Goal: Book appointment/travel/reservation

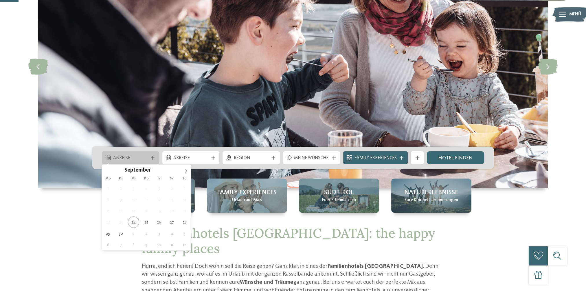
click at [153, 154] on div "Anreise" at bounding box center [130, 157] width 57 height 13
click at [185, 169] on icon at bounding box center [186, 171] width 4 height 4
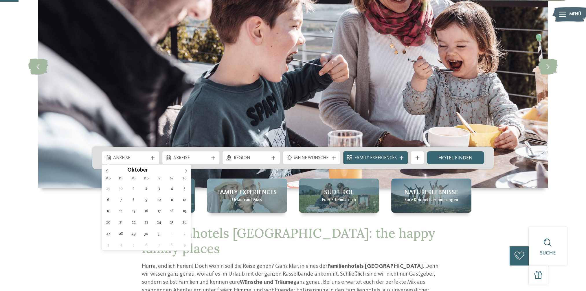
type div "[DATE]"
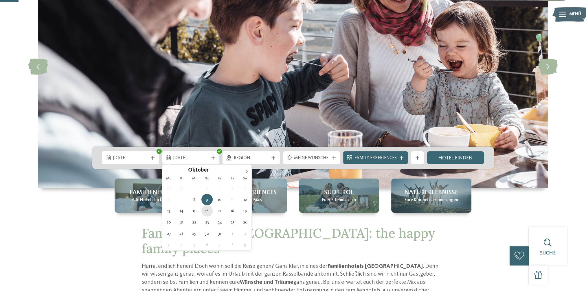
type div "16.10.2025"
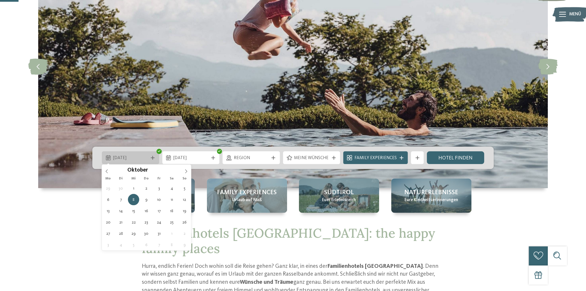
click at [156, 159] on div at bounding box center [153, 158] width 6 height 4
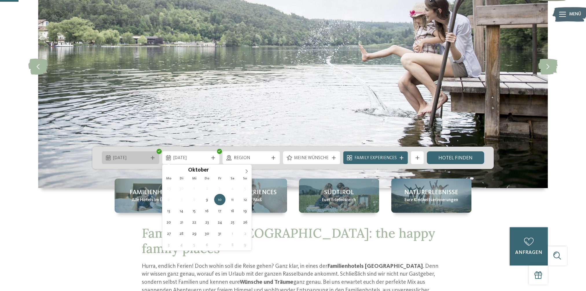
click at [145, 157] on span "09.10.2025" at bounding box center [130, 158] width 35 height 6
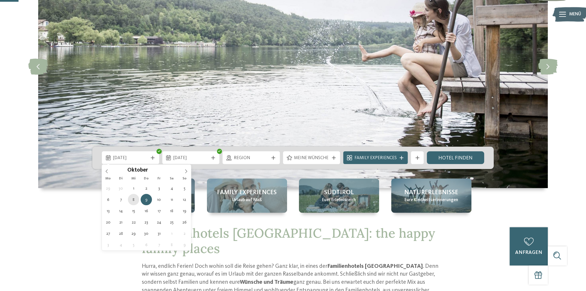
type div "[DATE]"
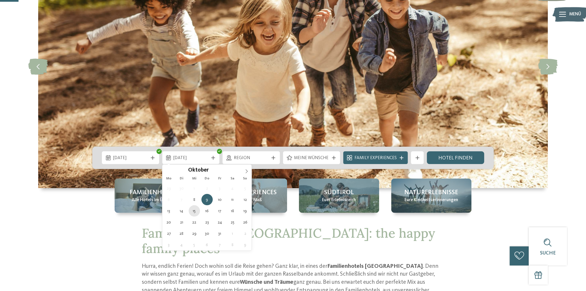
type div "[DATE]"
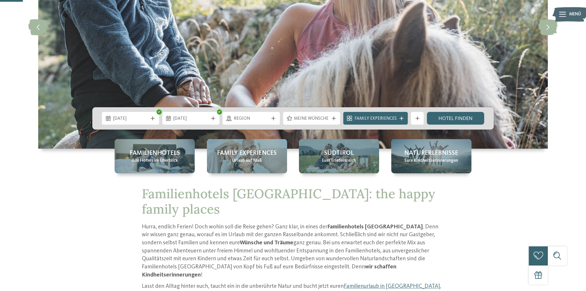
scroll to position [145, 0]
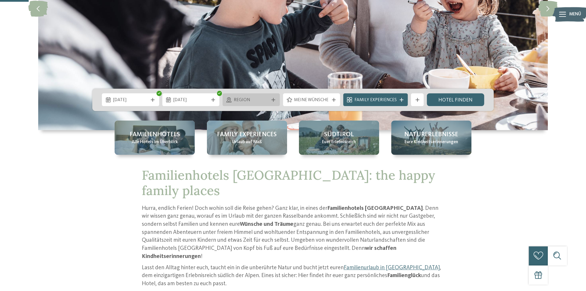
click at [274, 100] on icon at bounding box center [274, 100] width 4 height 4
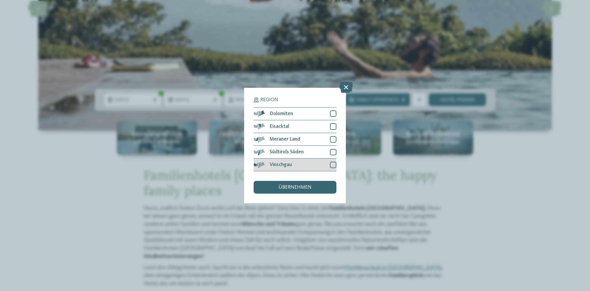
click at [333, 164] on div at bounding box center [333, 165] width 6 height 6
click at [315, 185] on div "übernehmen" at bounding box center [295, 187] width 83 height 13
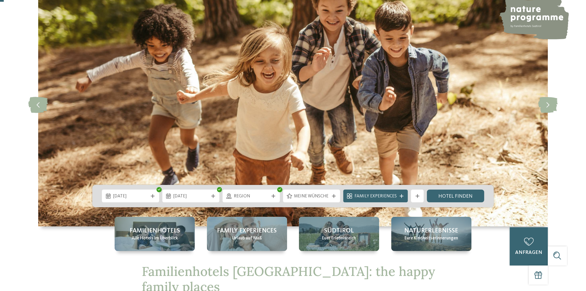
scroll to position [58, 0]
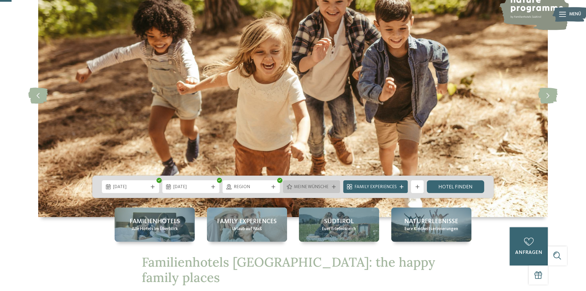
click at [333, 183] on div "Meine Wünsche" at bounding box center [311, 186] width 57 height 13
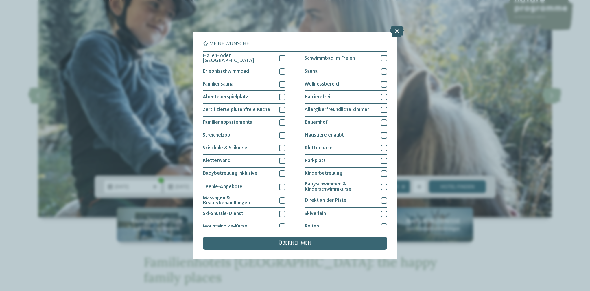
click at [398, 31] on icon at bounding box center [397, 31] width 14 height 11
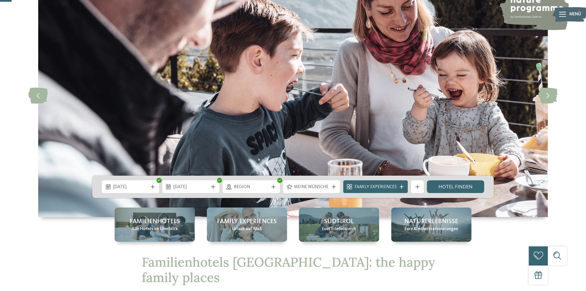
click at [417, 186] on icon at bounding box center [418, 187] width 4 height 4
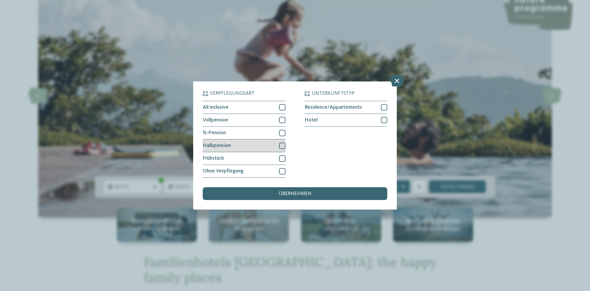
click at [283, 147] on div at bounding box center [282, 145] width 6 height 6
drag, startPoint x: 284, startPoint y: 159, endPoint x: 284, endPoint y: 163, distance: 4.1
click at [284, 159] on div at bounding box center [282, 158] width 6 height 6
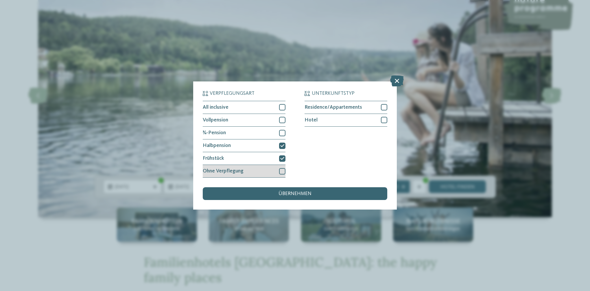
click at [284, 170] on div at bounding box center [282, 171] width 6 height 6
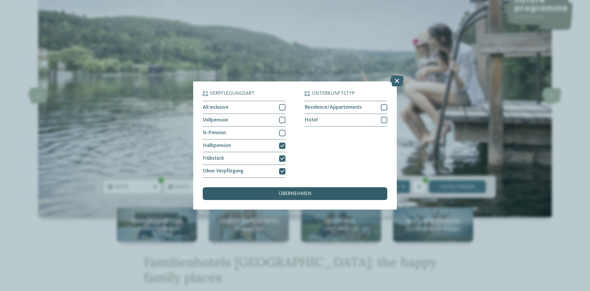
click at [303, 192] on span "übernehmen" at bounding box center [295, 193] width 33 height 5
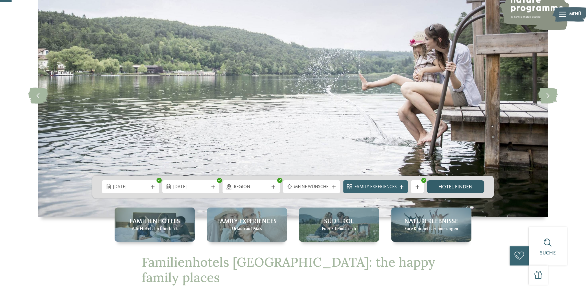
click at [451, 185] on link "Hotel finden" at bounding box center [455, 186] width 57 height 13
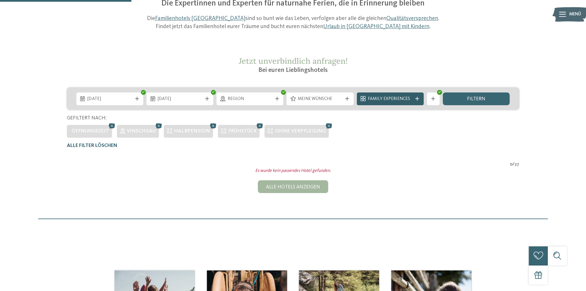
scroll to position [75, 0]
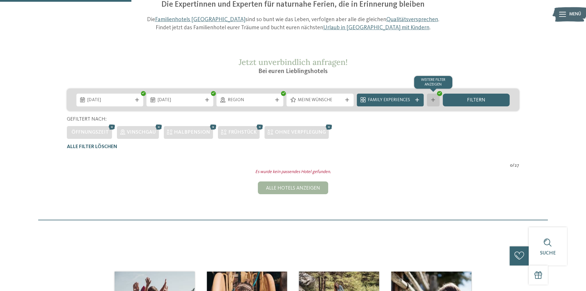
click at [434, 100] on icon at bounding box center [433, 100] width 4 height 4
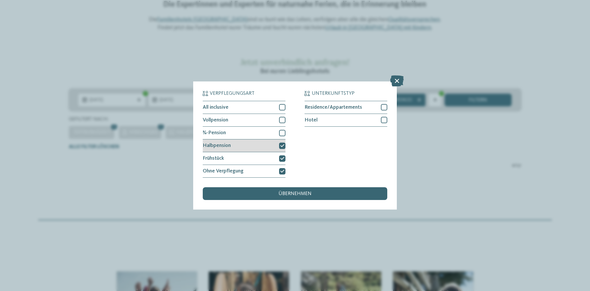
click at [284, 146] on icon at bounding box center [282, 146] width 4 height 4
click at [299, 193] on span "übernehmen" at bounding box center [295, 193] width 33 height 5
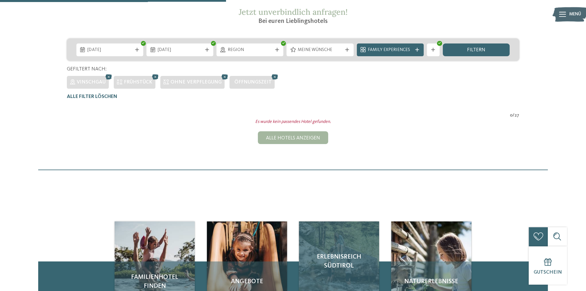
scroll to position [125, 0]
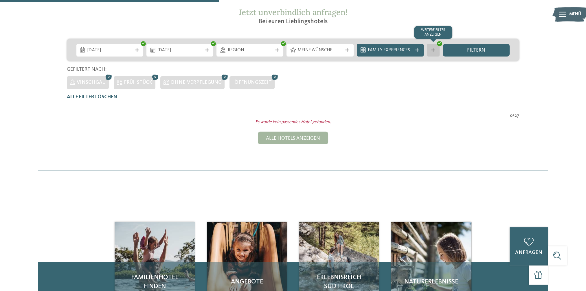
click at [434, 48] on icon at bounding box center [433, 50] width 4 height 4
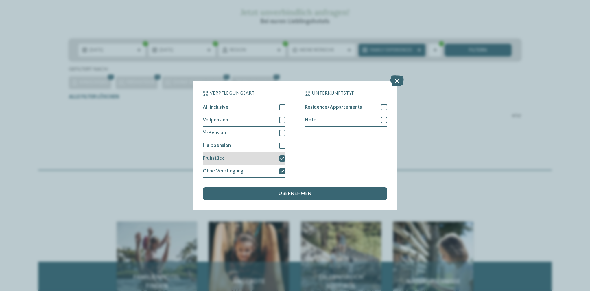
click at [283, 160] on div at bounding box center [282, 158] width 6 height 6
click at [283, 171] on icon at bounding box center [282, 171] width 4 height 4
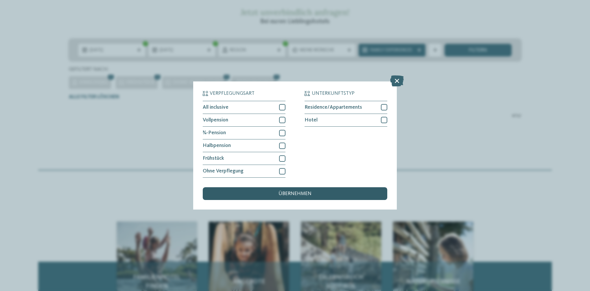
click at [303, 191] on div "übernehmen" at bounding box center [295, 193] width 185 height 13
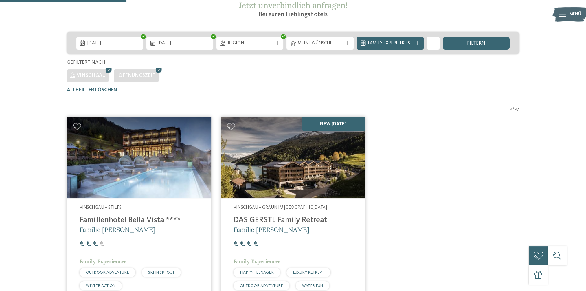
scroll to position [96, 0]
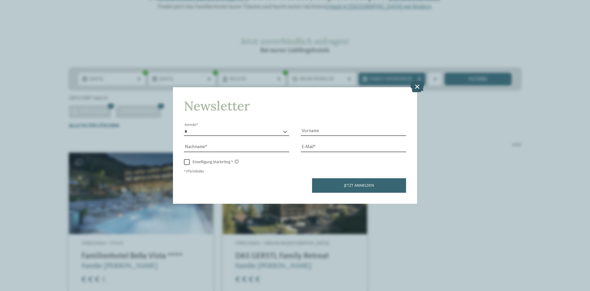
click at [417, 86] on icon at bounding box center [418, 86] width 14 height 11
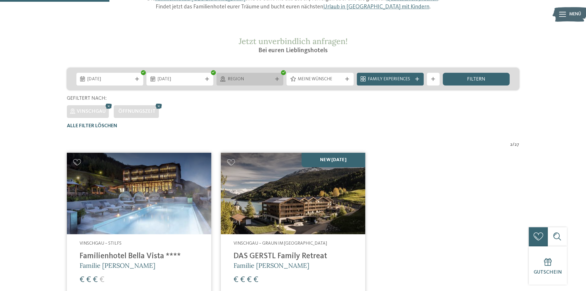
click at [276, 76] on div "Region" at bounding box center [250, 79] width 67 height 13
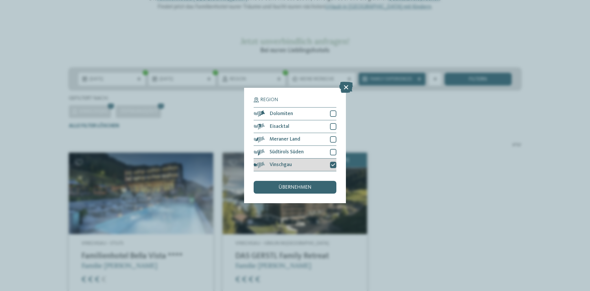
click at [333, 163] on icon at bounding box center [333, 165] width 4 height 4
click at [324, 184] on div "übernehmen" at bounding box center [295, 187] width 83 height 13
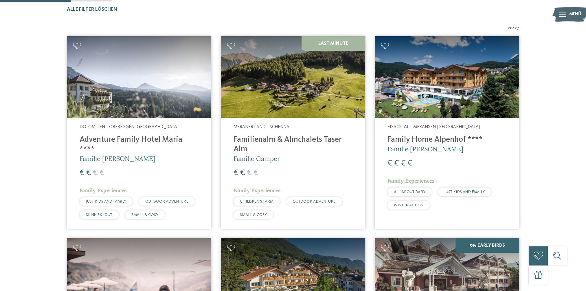
scroll to position [212, 0]
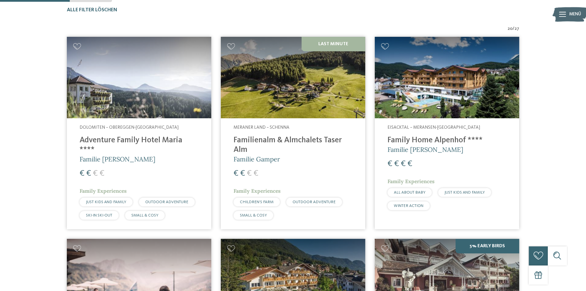
click at [312, 153] on h4 "Familienalm & Almchalets Taser Alm" at bounding box center [293, 144] width 119 height 19
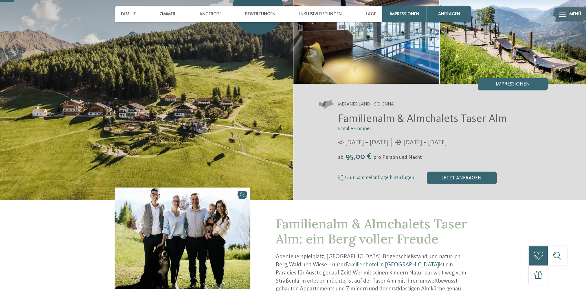
scroll to position [87, 0]
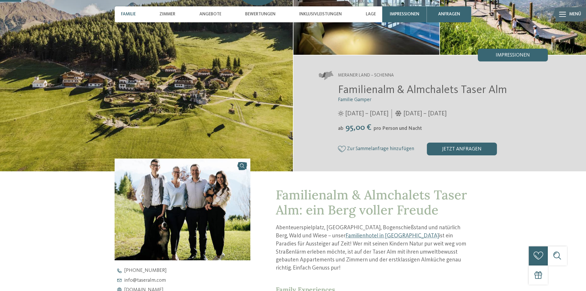
click at [131, 14] on span "Familie" at bounding box center [128, 14] width 15 height 5
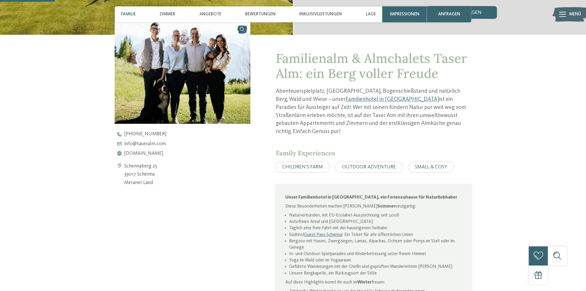
scroll to position [226, 0]
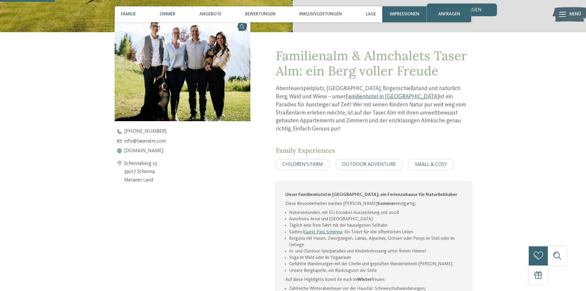
click at [176, 15] on div "Zimmer" at bounding box center [167, 14] width 22 height 16
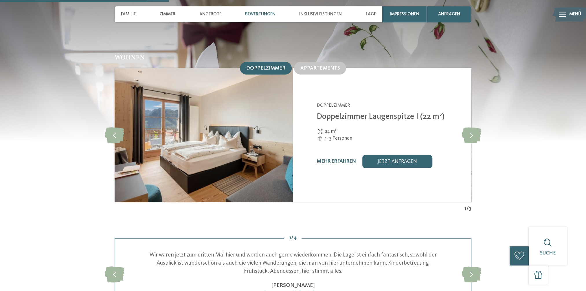
scroll to position [651, 0]
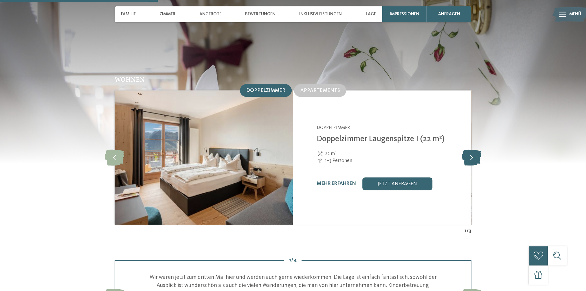
click at [471, 149] on icon at bounding box center [471, 157] width 19 height 16
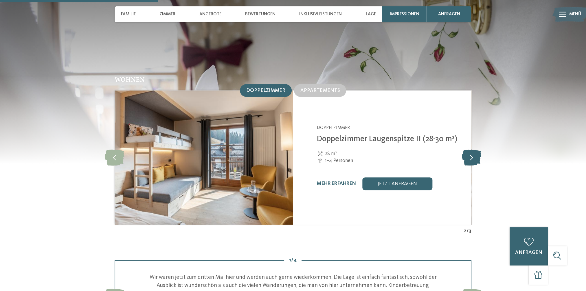
click at [471, 149] on icon at bounding box center [471, 157] width 19 height 16
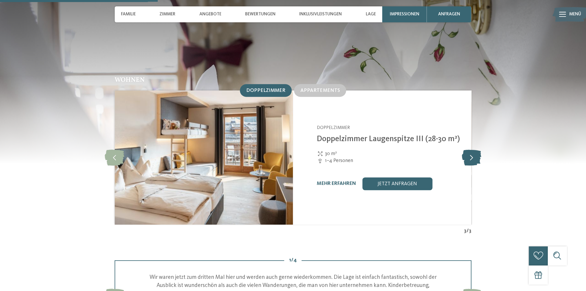
click at [471, 149] on icon at bounding box center [471, 157] width 19 height 16
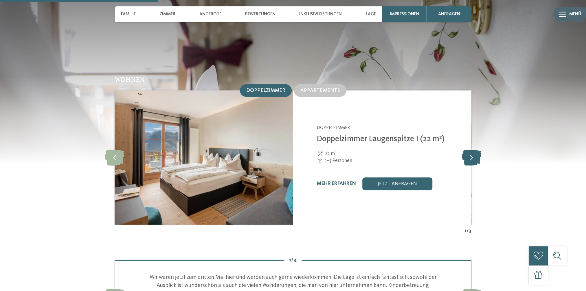
click at [471, 149] on icon at bounding box center [471, 157] width 19 height 16
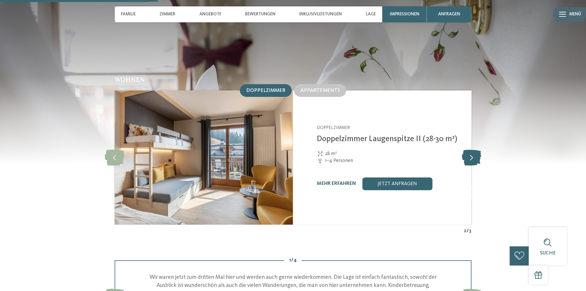
click at [471, 149] on icon at bounding box center [471, 157] width 19 height 16
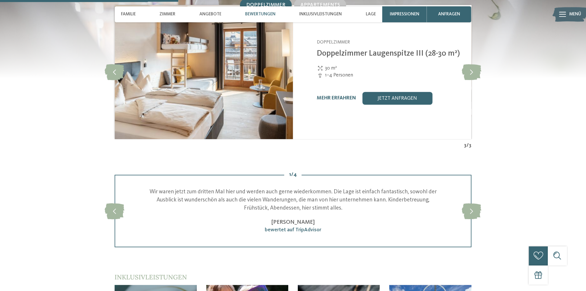
scroll to position [738, 0]
